Goal: Complete application form

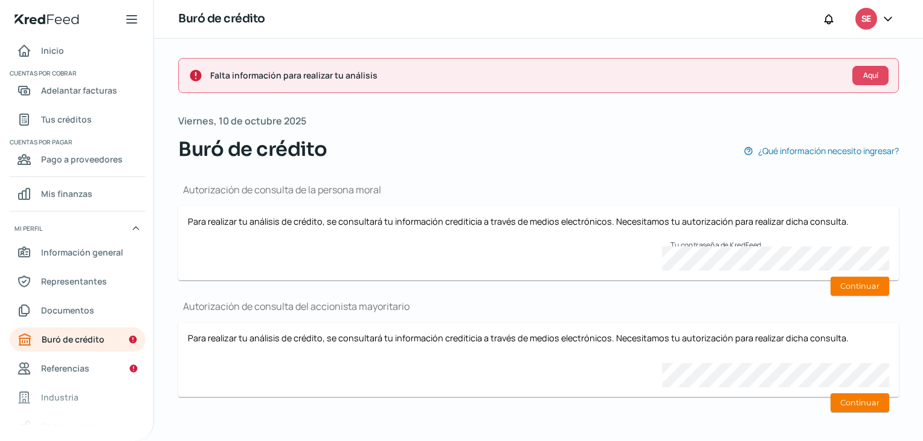
click at [497, 176] on div "Autorización de consulta de la persona moral Para realizar tu análisis de crédi…" at bounding box center [538, 295] width 721 height 262
click at [497, 284] on button "Continuar" at bounding box center [859, 286] width 59 height 19
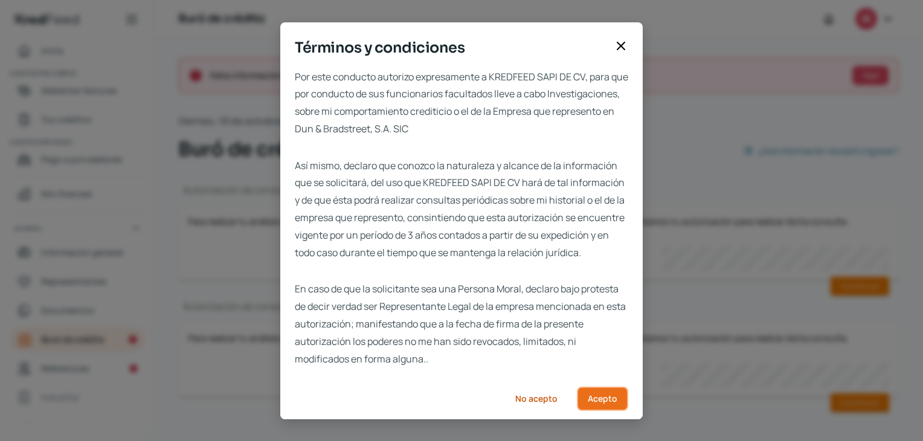
click at [497, 403] on span "Acepto" at bounding box center [603, 398] width 30 height 8
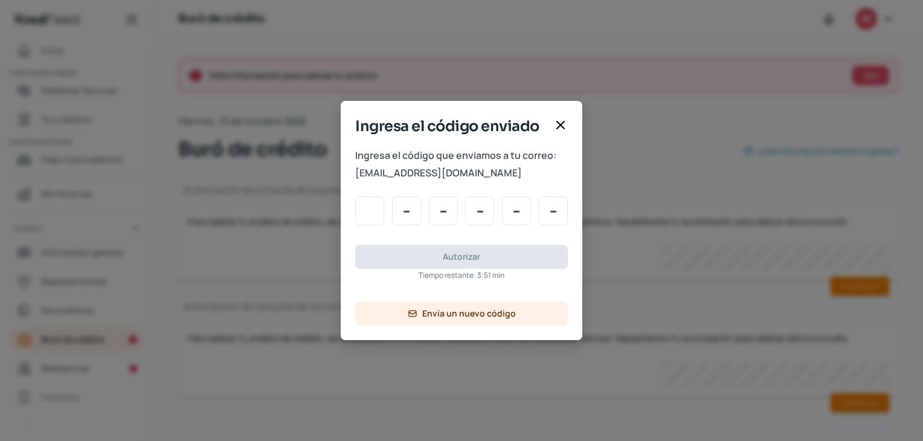
type input "1"
type input "9"
type input "4"
type input "7"
type input "1"
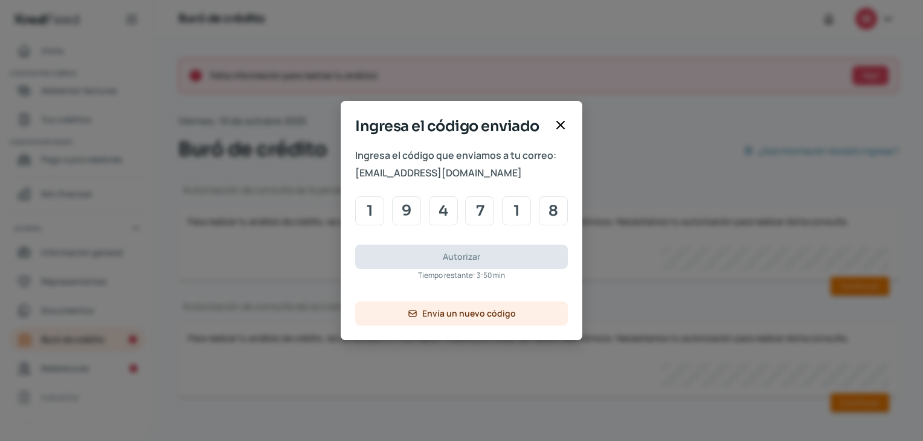
type input "8"
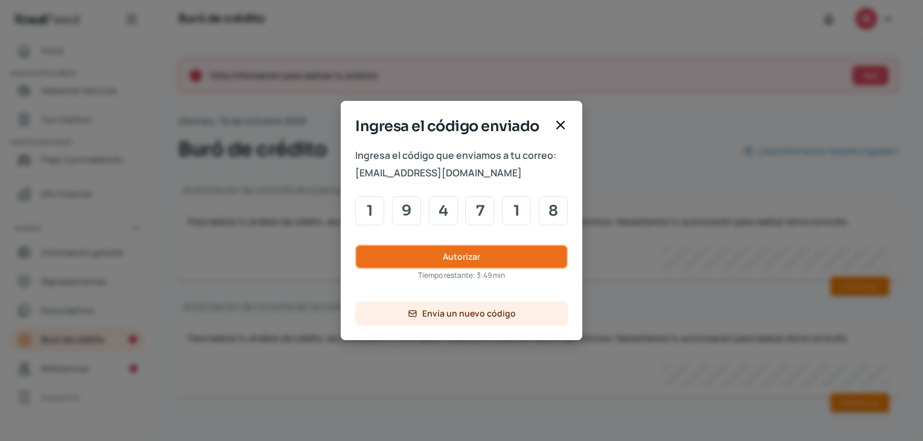
click at [403, 266] on button "Autorizar" at bounding box center [461, 257] width 213 height 24
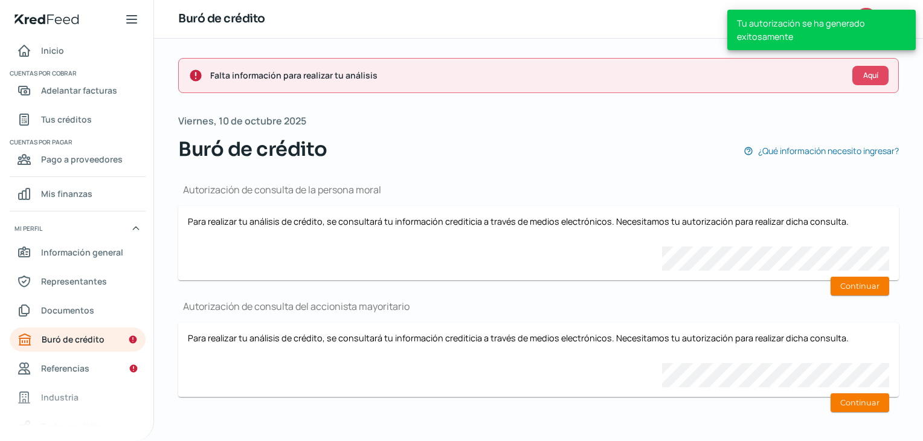
scroll to position [0, 5]
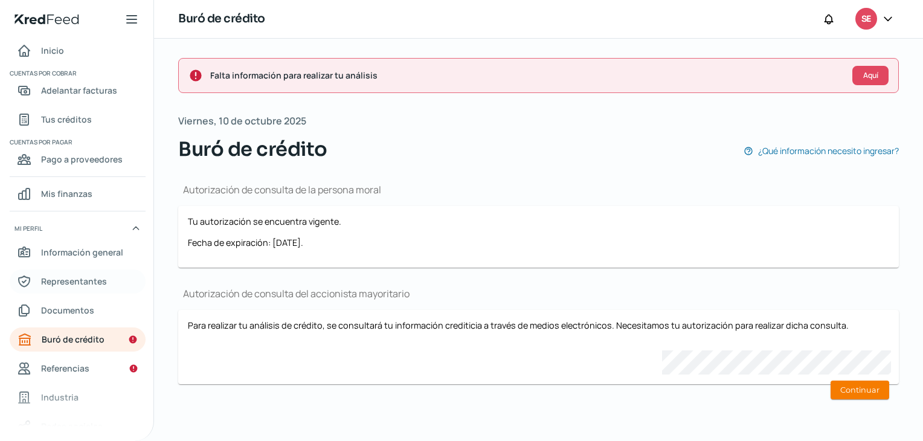
click at [67, 284] on span "Representantes" at bounding box center [74, 281] width 66 height 15
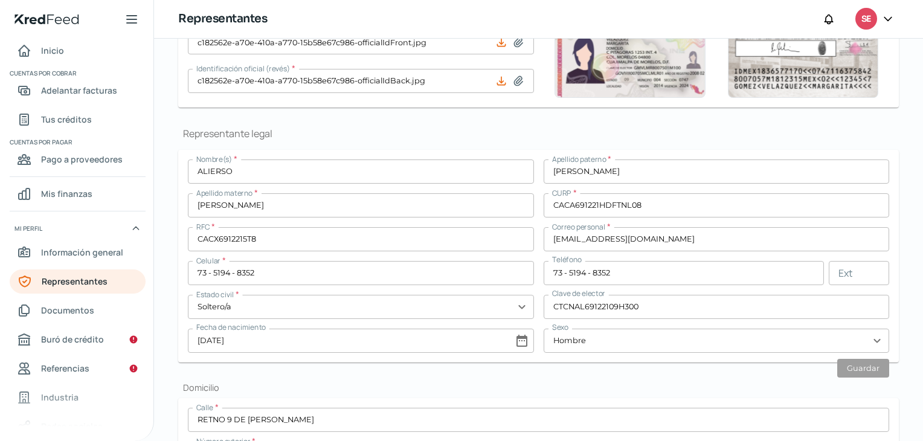
scroll to position [179, 0]
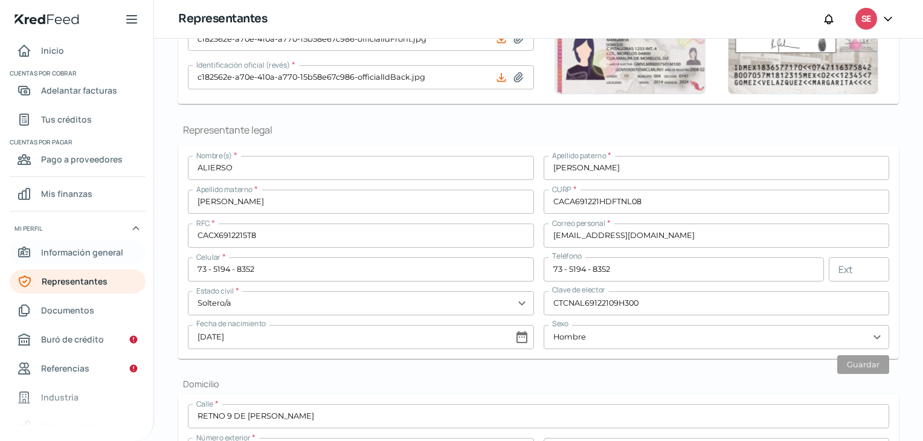
click at [53, 249] on span "Información general" at bounding box center [82, 252] width 82 height 15
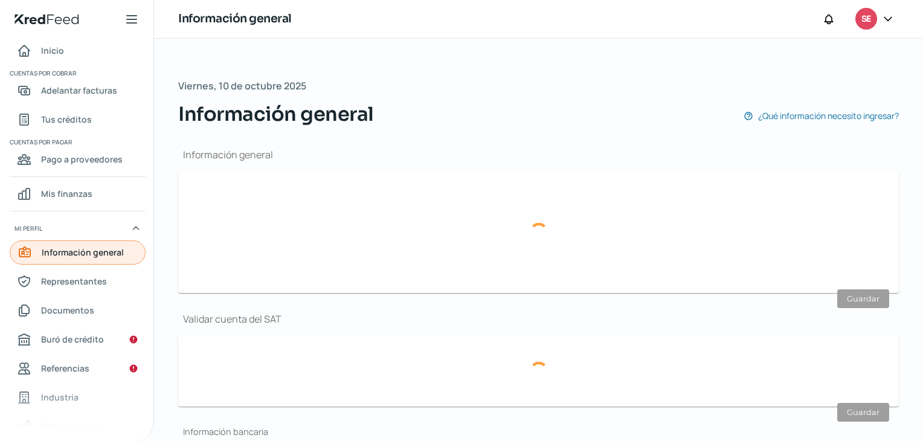
type input "selectadelcampo@hotmail.com"
type input "Personas morales del régimen general"
type input "Selecta del Campo, S.A. DE C.V."
type input "73 - 5194 - 8352"
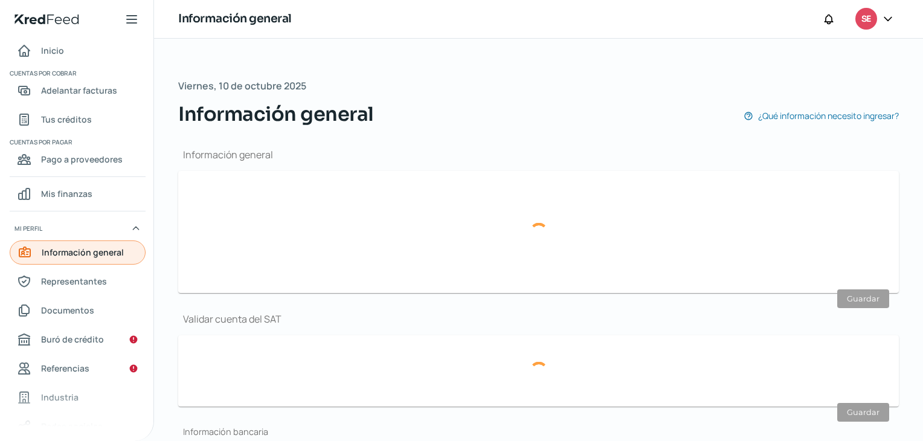
type input "SCA060711FG6"
type input "Eje 6 Sur Tabajadores S"
type input "1015"
type input "Nave 1 Bodega A17"
type input "09040"
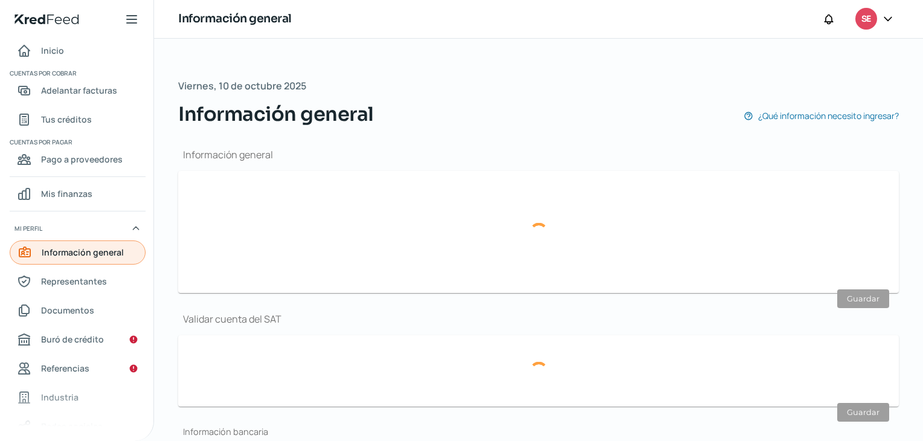
type input "Central de abasto"
type input "Iztapalapa"
type input "CDMX"
type input "México"
type input "CD-SELECTA DEL CAMPO-FISCAL-OFICINA.pdf"
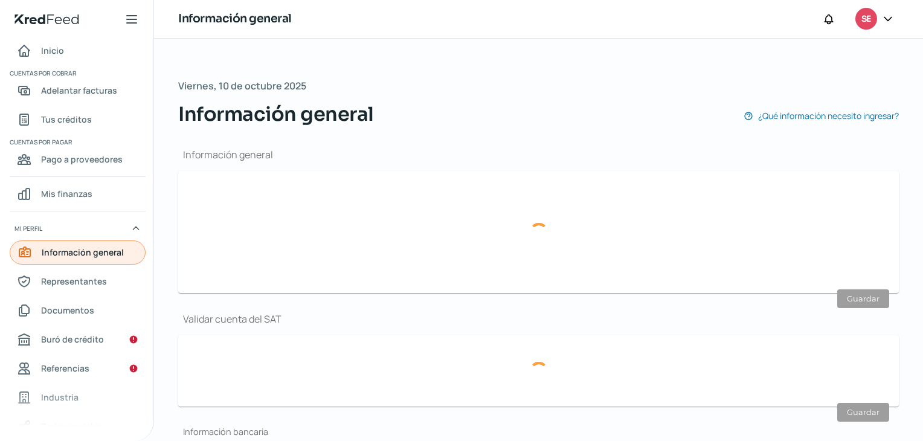
type input "10"
type input "0"
type input "Rentada"
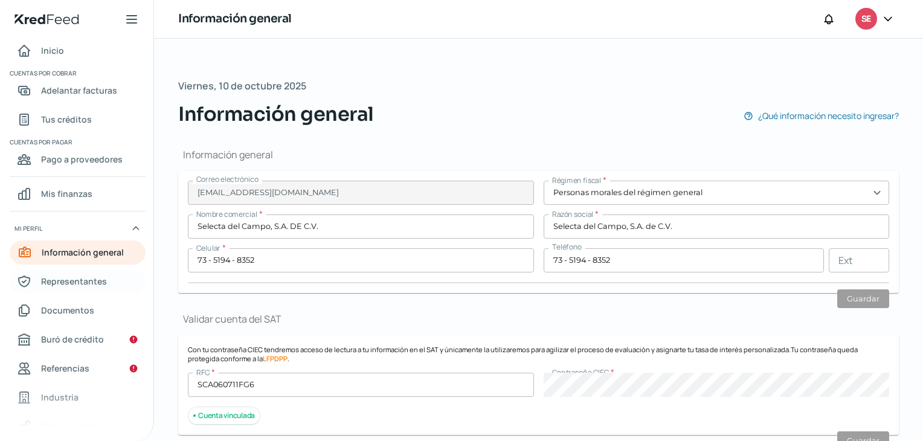
click at [46, 272] on link "Representantes" at bounding box center [78, 281] width 136 height 24
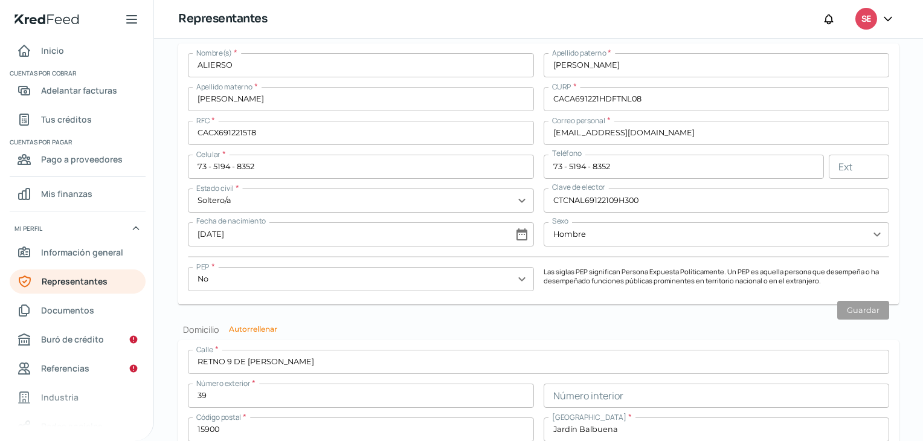
scroll to position [948, 0]
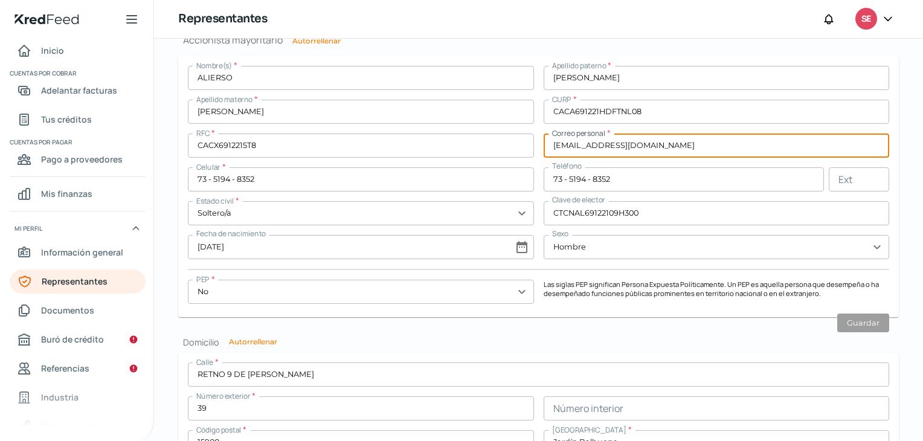
click at [497, 146] on input "selectadelcamp@hotmail.com" at bounding box center [717, 145] width 346 height 24
type input "aliersoc@gmail.com"
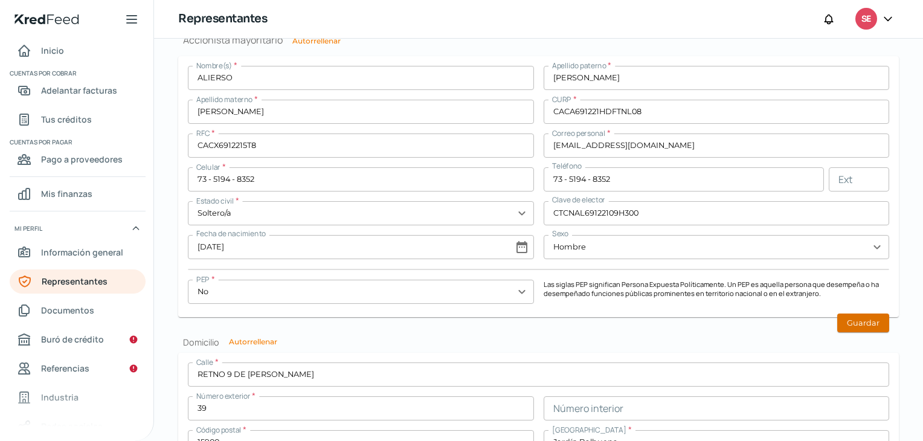
click at [497, 321] on button "Guardar" at bounding box center [863, 322] width 52 height 19
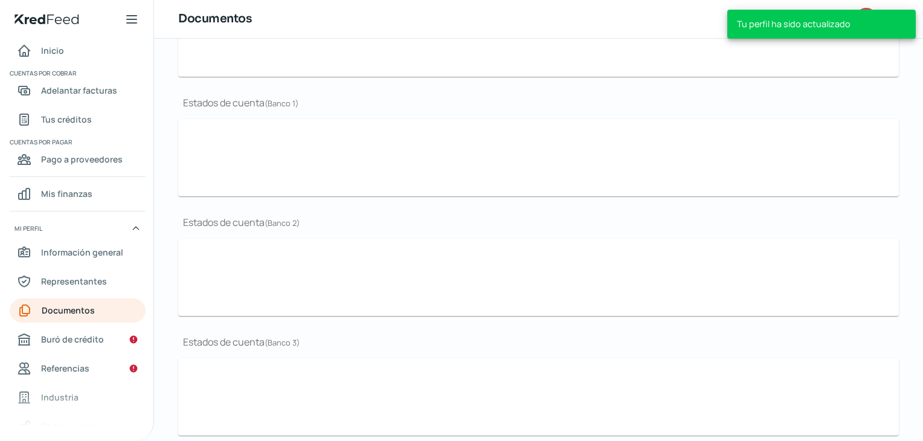
type input "RFC-SELECTA DEL CAMPO.pdf"
type input "POR-PODER-57,640.pdf"
type input "BBVA ago 25.pdf"
type input "BBVA jul 25.pdf"
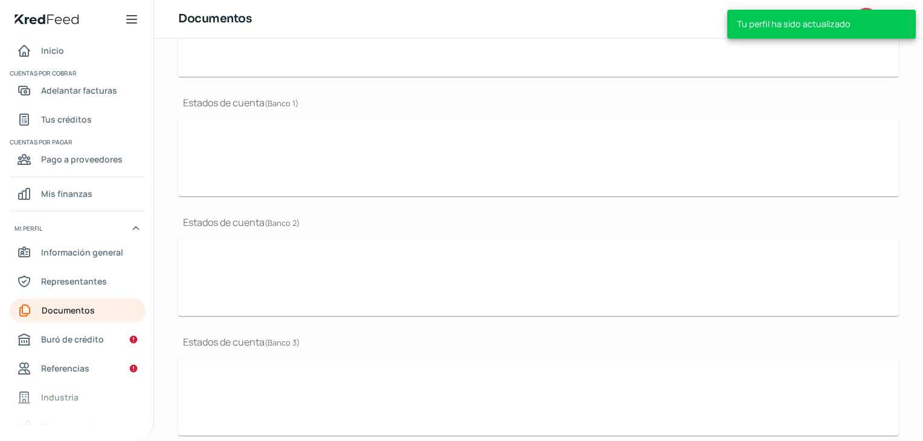
type input "Banorte ago 25.pdf"
type input "Banorte jul 25.pdf"
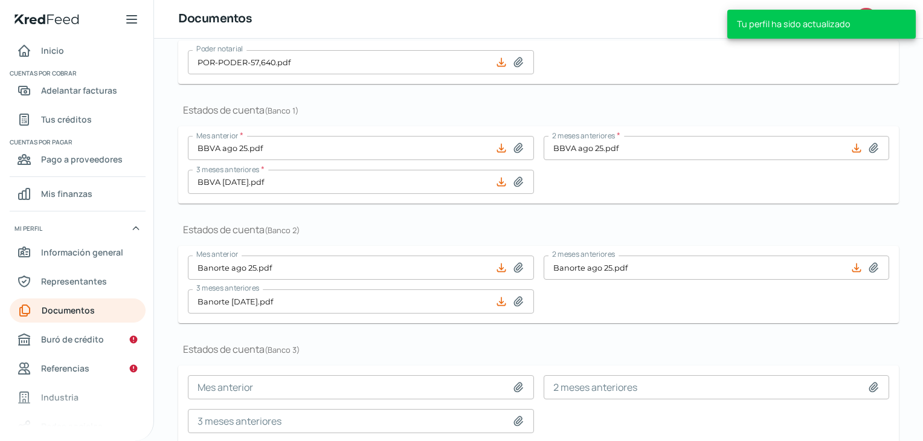
scroll to position [343, 0]
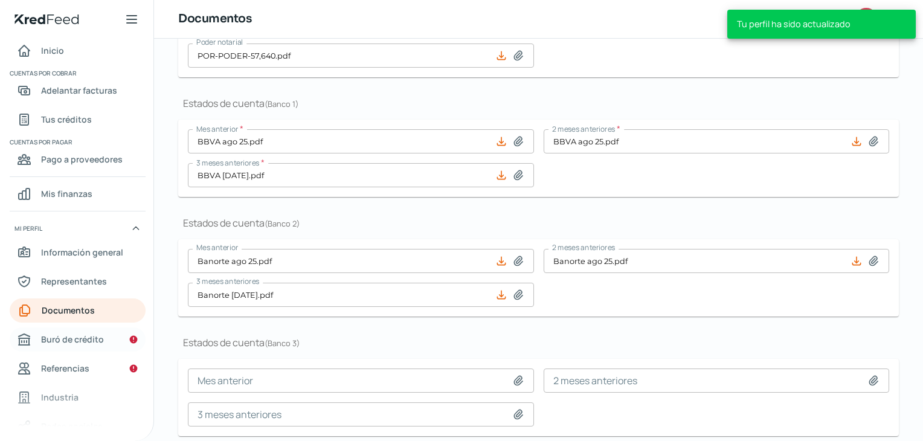
click at [57, 339] on span "Buró de crédito" at bounding box center [72, 339] width 63 height 15
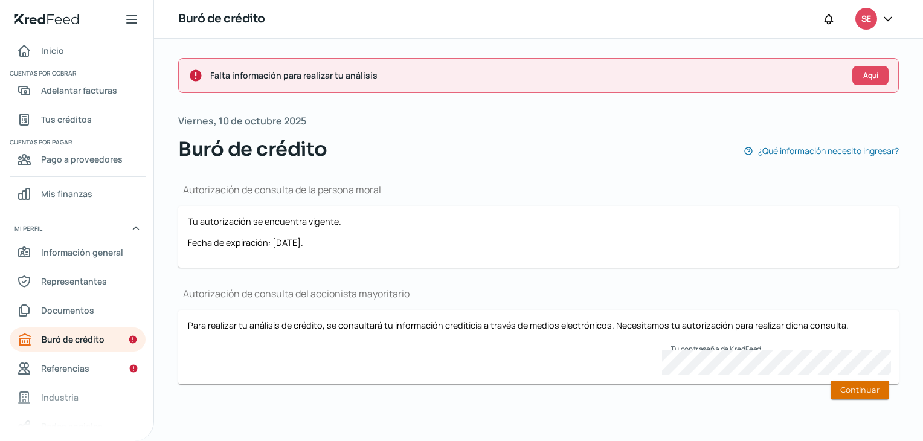
click at [497, 386] on button "Continuar" at bounding box center [859, 389] width 59 height 19
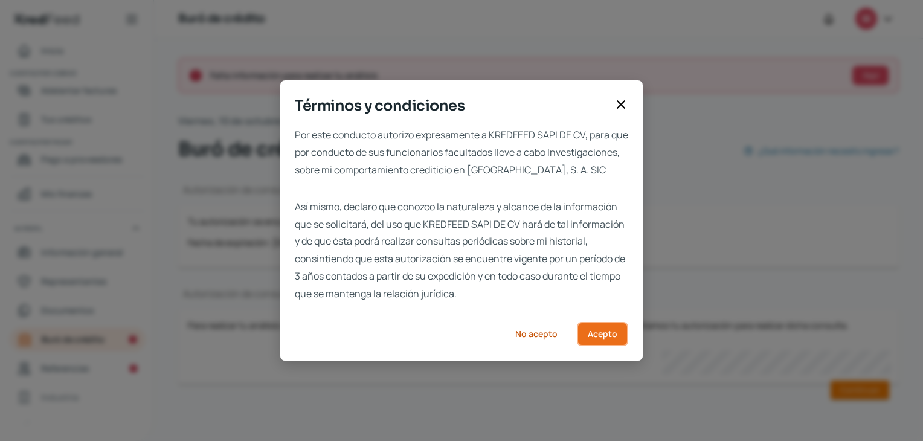
click at [497, 338] on span "Acepto" at bounding box center [603, 334] width 30 height 8
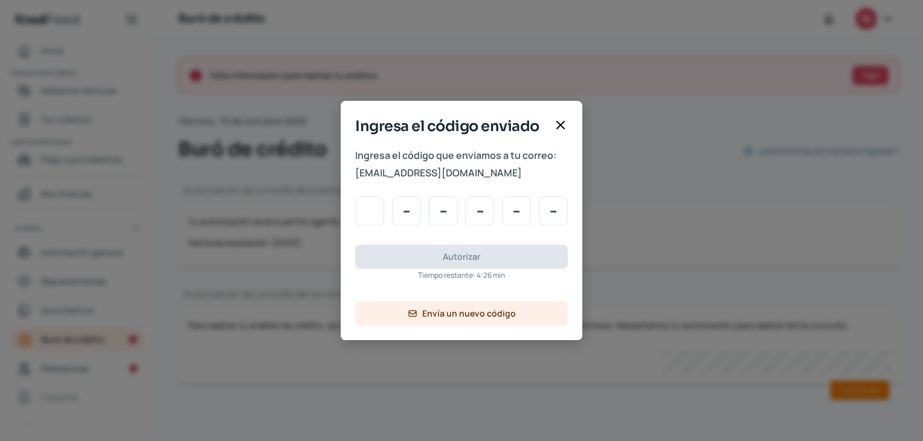
type input "4"
type input "1"
type input "4"
type input "0"
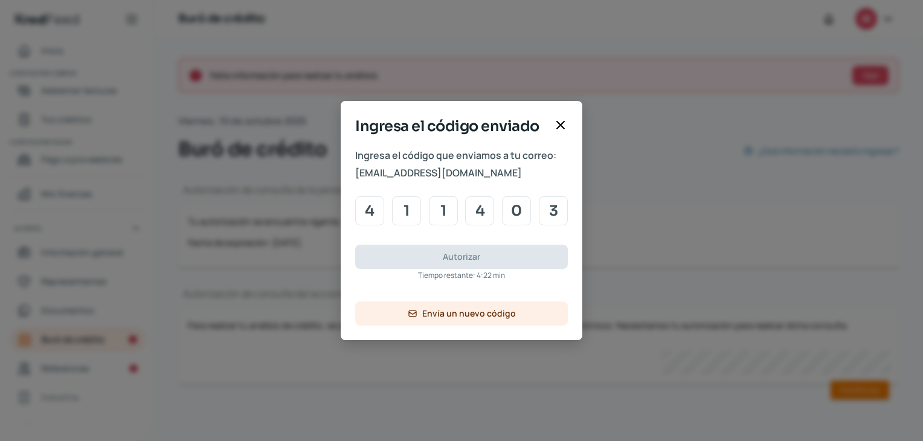
type input "3"
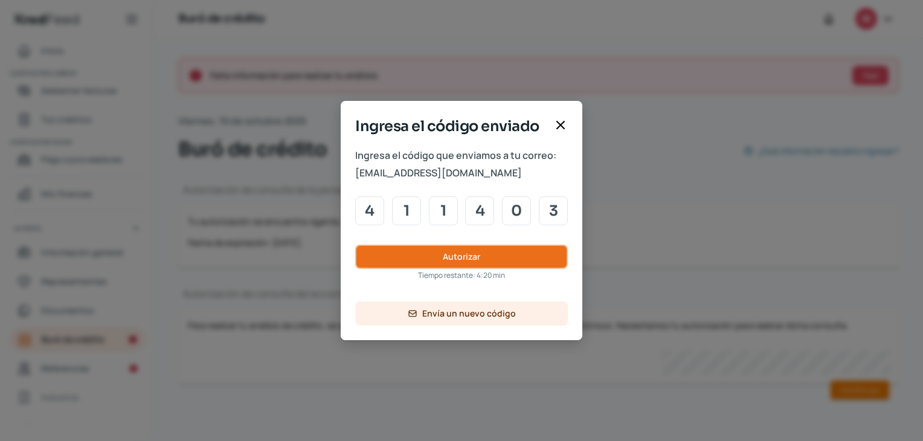
click at [497, 255] on button "Autorizar" at bounding box center [461, 257] width 213 height 24
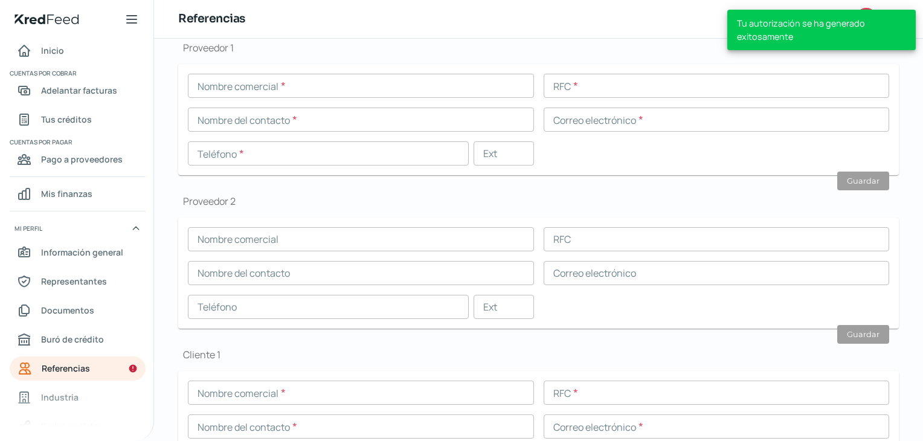
scroll to position [144, 0]
